Goal: Find specific page/section: Find specific page/section

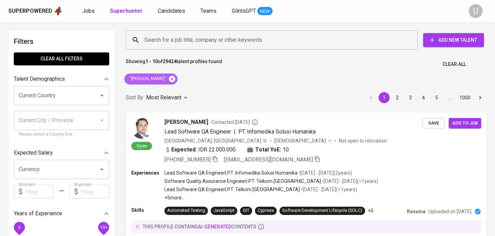
click at [169, 80] on icon at bounding box center [172, 79] width 6 height 6
click at [177, 33] on div "Search for a job title, company or other keywords" at bounding box center [272, 39] width 292 height 19
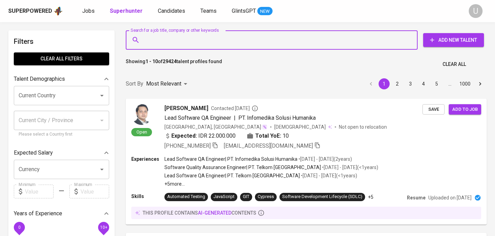
click at [178, 38] on input "Search for a job title, company or other keywords" at bounding box center [273, 40] width 261 height 13
paste input "[PERSON_NAME]"
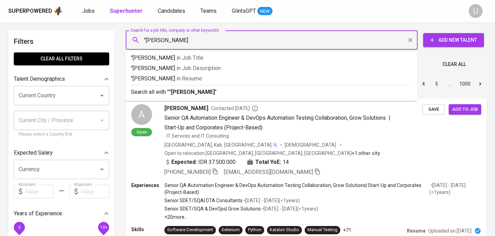
type input ""[PERSON_NAME]""
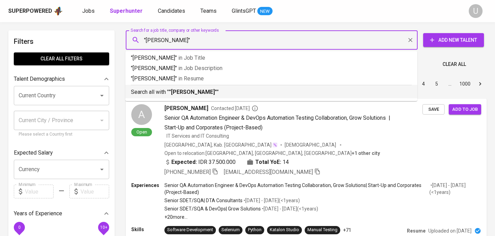
click at [180, 90] on b ""[PERSON_NAME]"" at bounding box center [193, 92] width 48 height 7
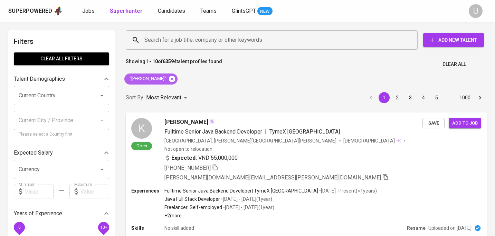
click at [168, 78] on icon at bounding box center [172, 79] width 8 height 8
click at [163, 40] on input "Search for a job title, company or other keywords" at bounding box center [273, 40] width 261 height 13
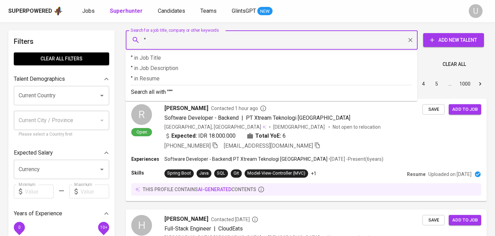
paste input "[PERSON_NAME]"
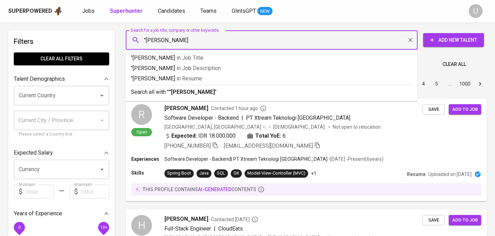
type input ""[PERSON_NAME] Efendy""
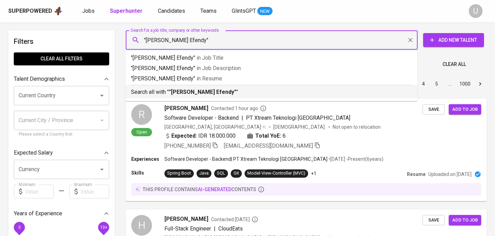
click at [173, 94] on b ""[PERSON_NAME] Efendy"" at bounding box center [202, 92] width 67 height 7
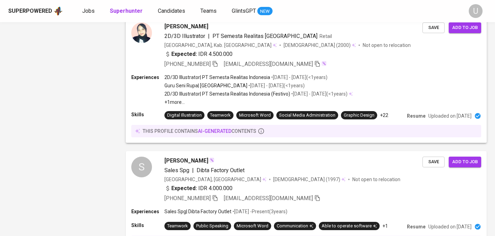
scroll to position [915, 0]
